Goal: Find specific page/section: Find specific page/section

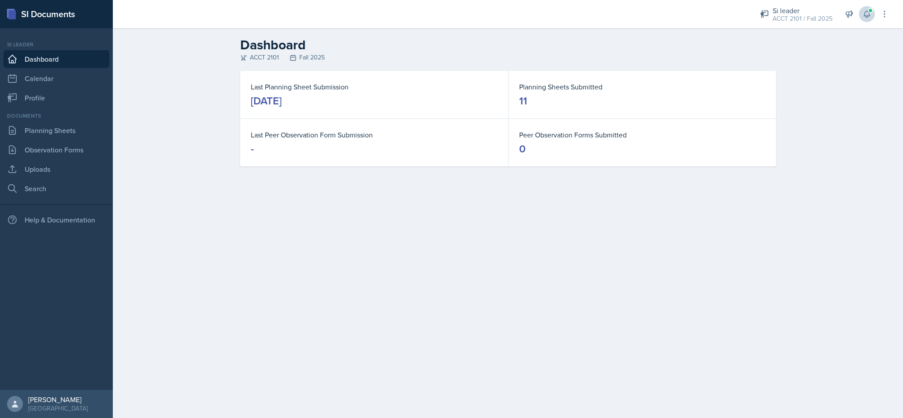
click at [870, 15] on icon at bounding box center [866, 14] width 9 height 9
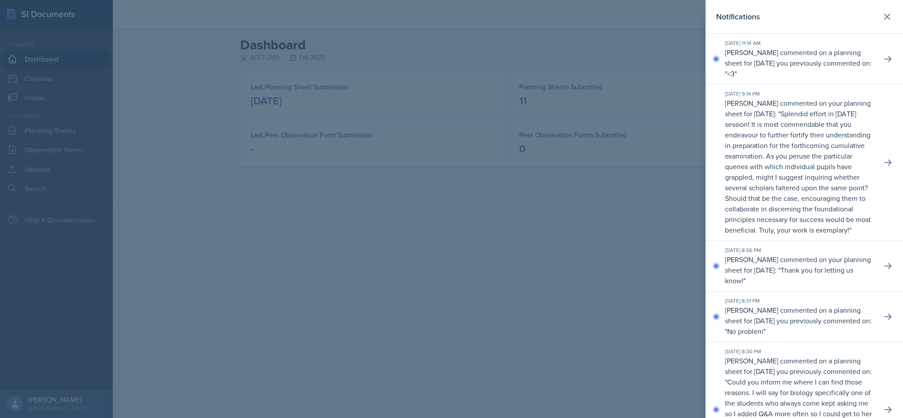
click at [870, 67] on div "[DATE] 11:14 AM [PERSON_NAME] commented on a planning sheet for [DATE] you prev…" at bounding box center [804, 59] width 197 height 51
click at [884, 56] on icon at bounding box center [888, 59] width 9 height 9
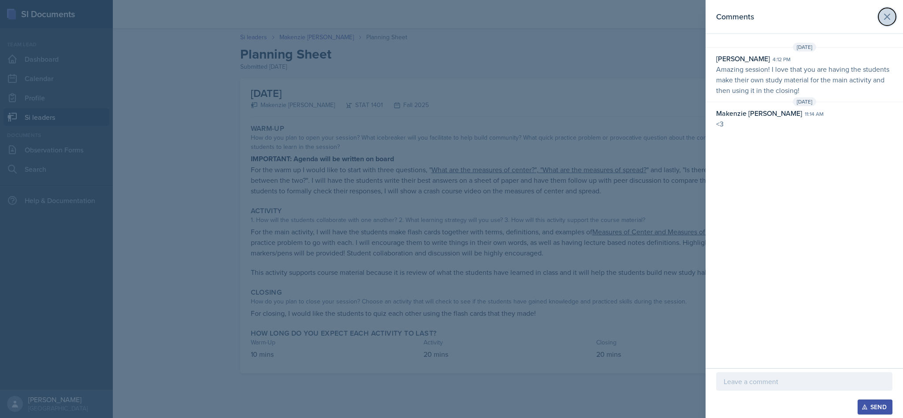
click at [888, 18] on icon at bounding box center [886, 16] width 5 height 5
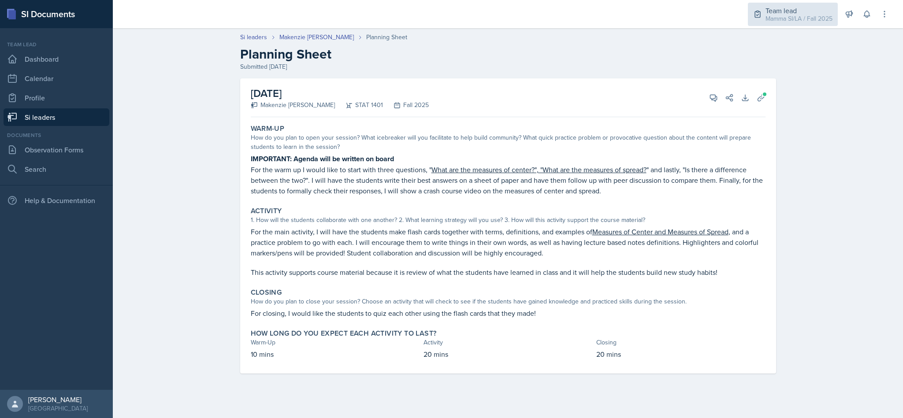
click at [796, 18] on div "Mamma SI/LA / Fall 2025" at bounding box center [798, 18] width 67 height 9
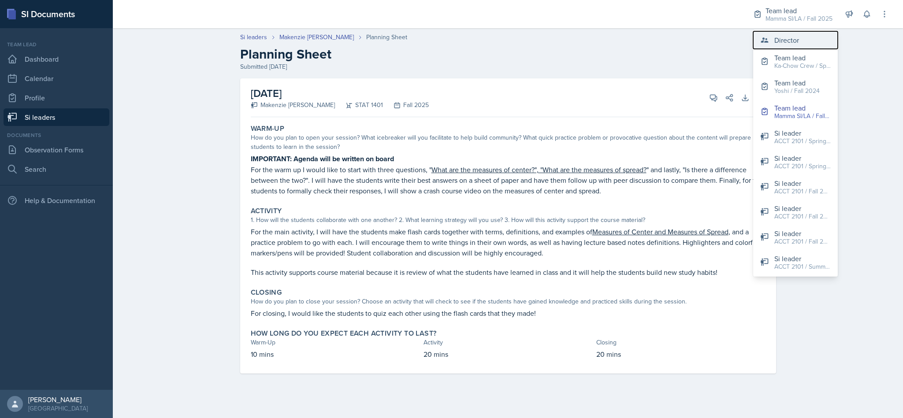
click at [804, 39] on button "Director" at bounding box center [795, 40] width 85 height 18
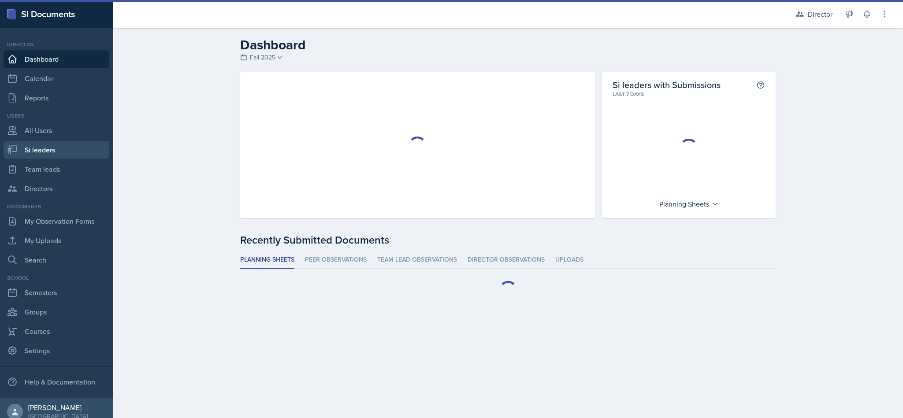
click at [61, 145] on link "Si leaders" at bounding box center [57, 150] width 106 height 18
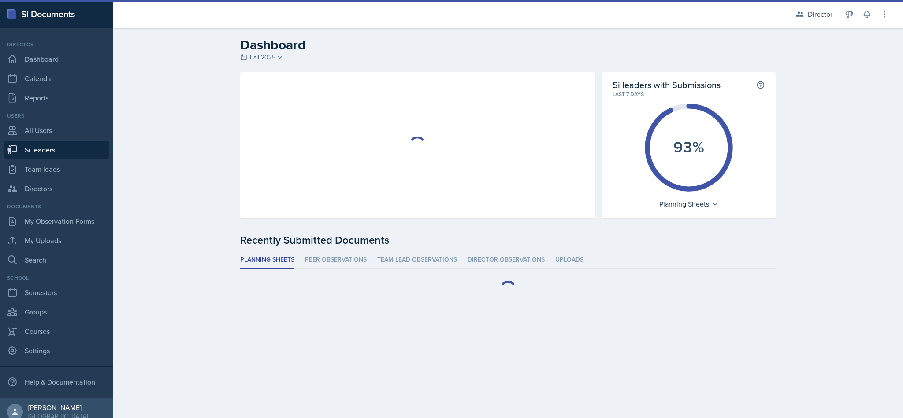
select select "2bed604d-1099-4043-b1bc-2365e8740244"
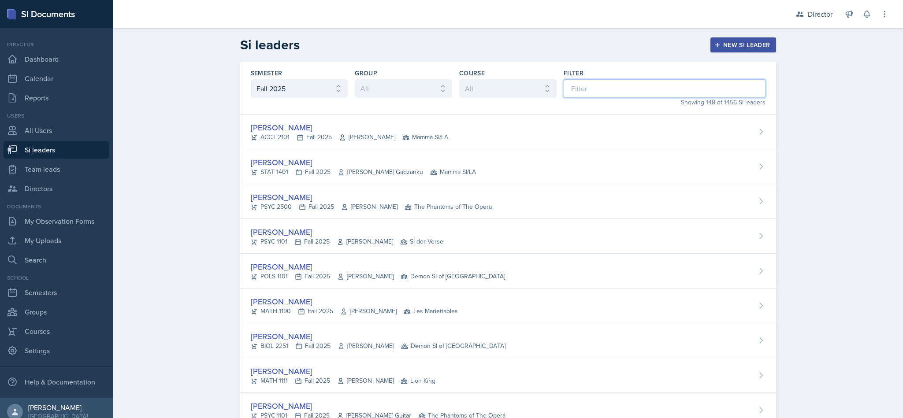
click at [636, 90] on input at bounding box center [665, 88] width 202 height 19
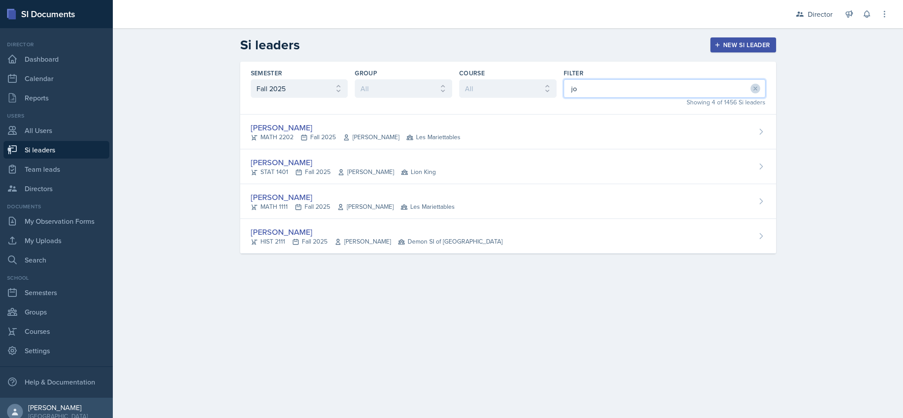
type input "[PERSON_NAME]"
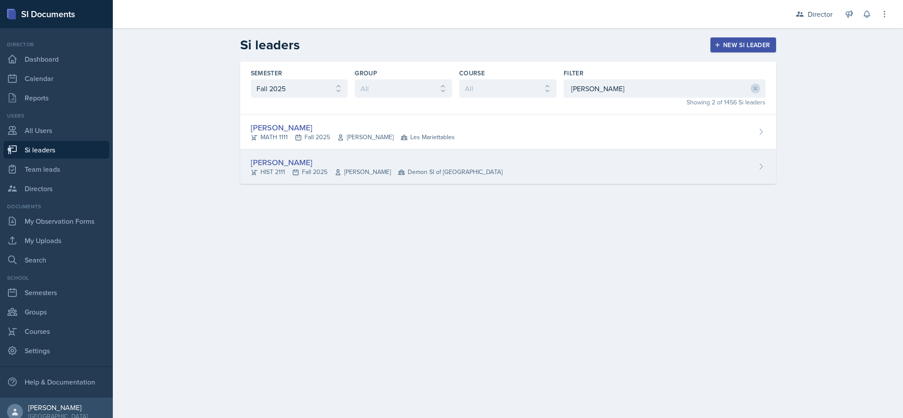
click at [471, 159] on div "[PERSON_NAME] HIST 2111 Fall 2025 [PERSON_NAME] Demon SI of [GEOGRAPHIC_DATA]" at bounding box center [508, 166] width 536 height 35
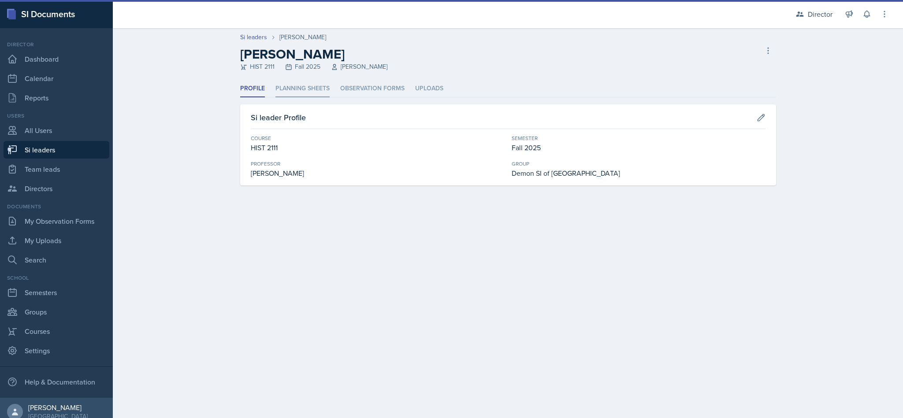
click at [306, 95] on li "Planning Sheets" at bounding box center [302, 88] width 54 height 17
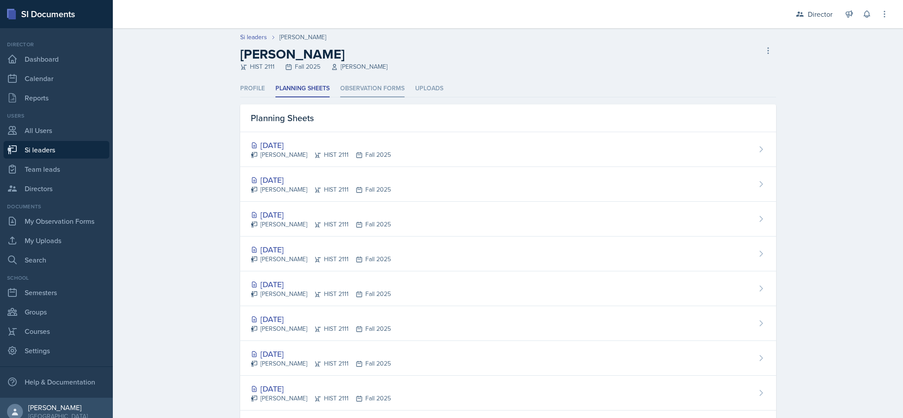
click at [379, 90] on li "Observation Forms" at bounding box center [372, 88] width 64 height 17
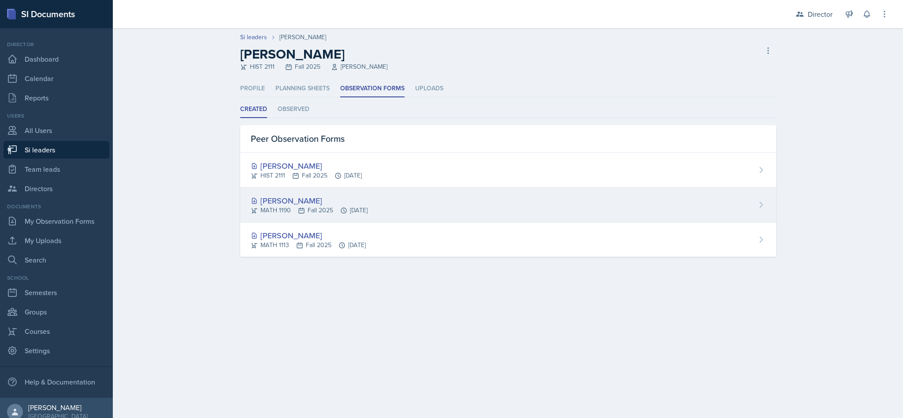
click at [384, 215] on div "[PERSON_NAME] MATH 1190 Fall 2025 [DATE]" at bounding box center [508, 205] width 536 height 35
